Goal: Task Accomplishment & Management: Manage account settings

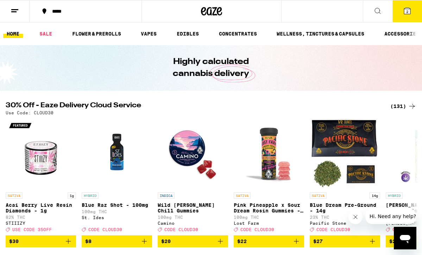
click at [14, 12] on line at bounding box center [13, 12] width 5 height 0
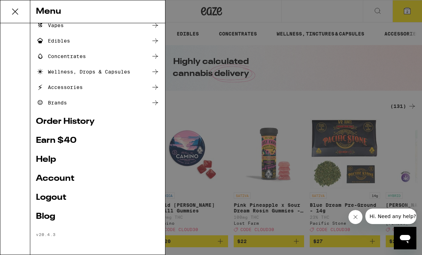
click at [52, 197] on link "Logout" at bounding box center [97, 197] width 123 height 8
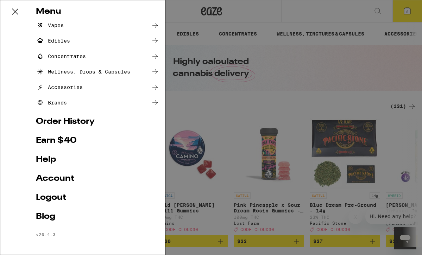
scroll to position [21, 0]
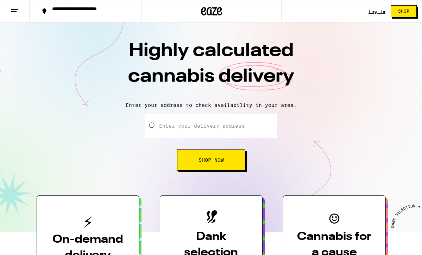
click at [374, 12] on link "Log In" at bounding box center [376, 11] width 17 height 5
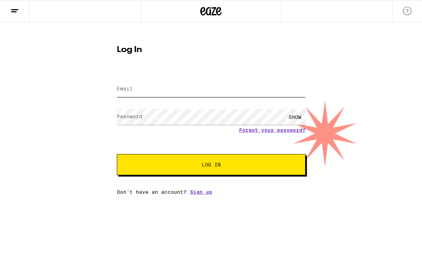
type input "[EMAIL_ADDRESS][DOMAIN_NAME]"
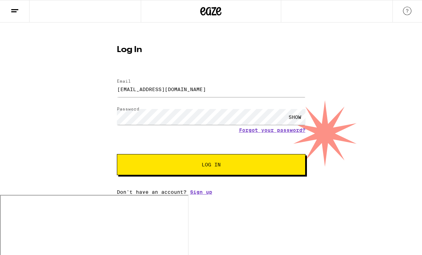
click at [193, 55] on div "Log In Email Email [EMAIL_ADDRESS][DOMAIN_NAME] Password Password SHOW Forgot y…" at bounding box center [211, 117] width 202 height 155
click at [165, 166] on span "Log In" at bounding box center [210, 164] width 131 height 5
